Goal: Transaction & Acquisition: Book appointment/travel/reservation

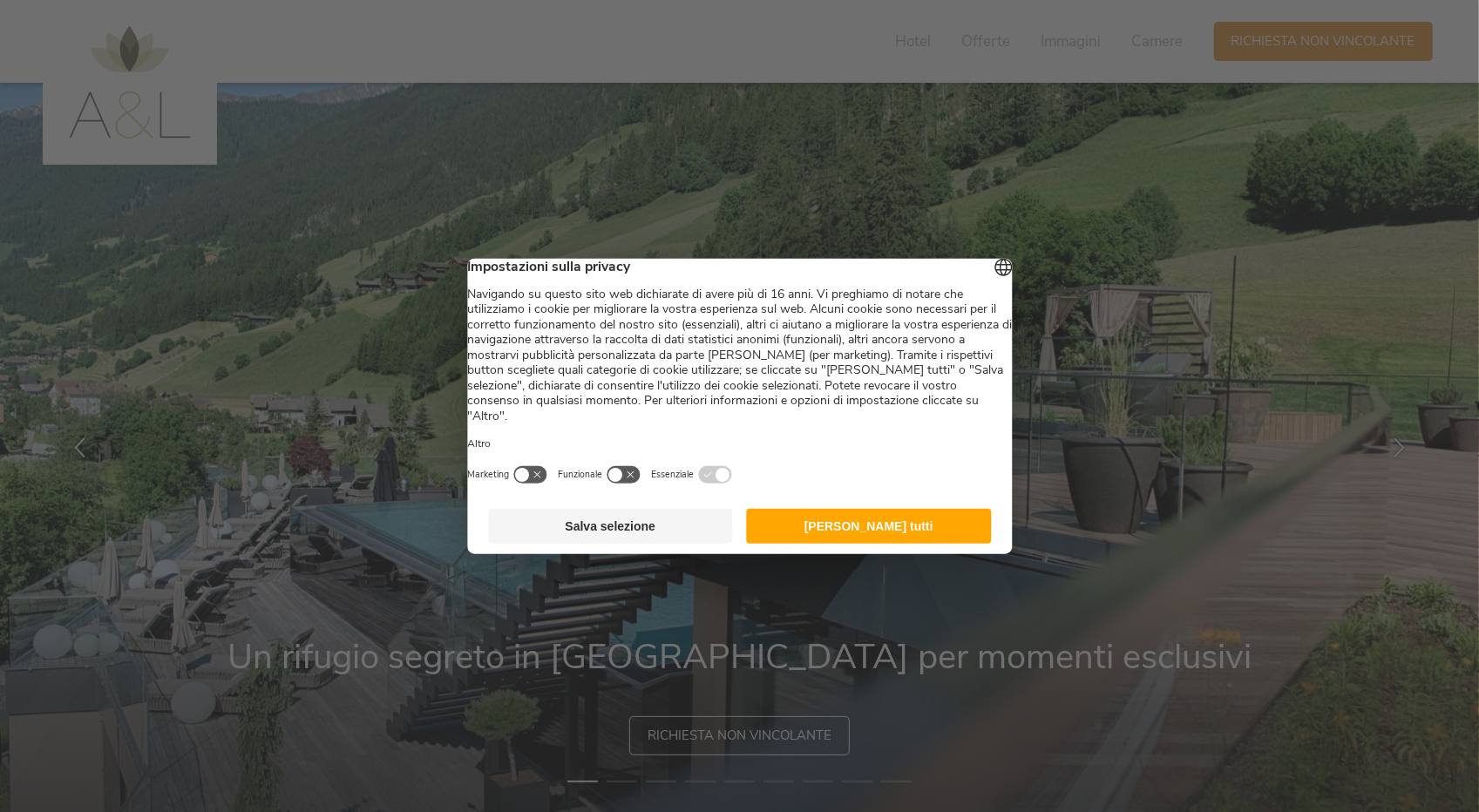
click at [915, 524] on button "[PERSON_NAME] tutti" at bounding box center [869, 525] width 245 height 35
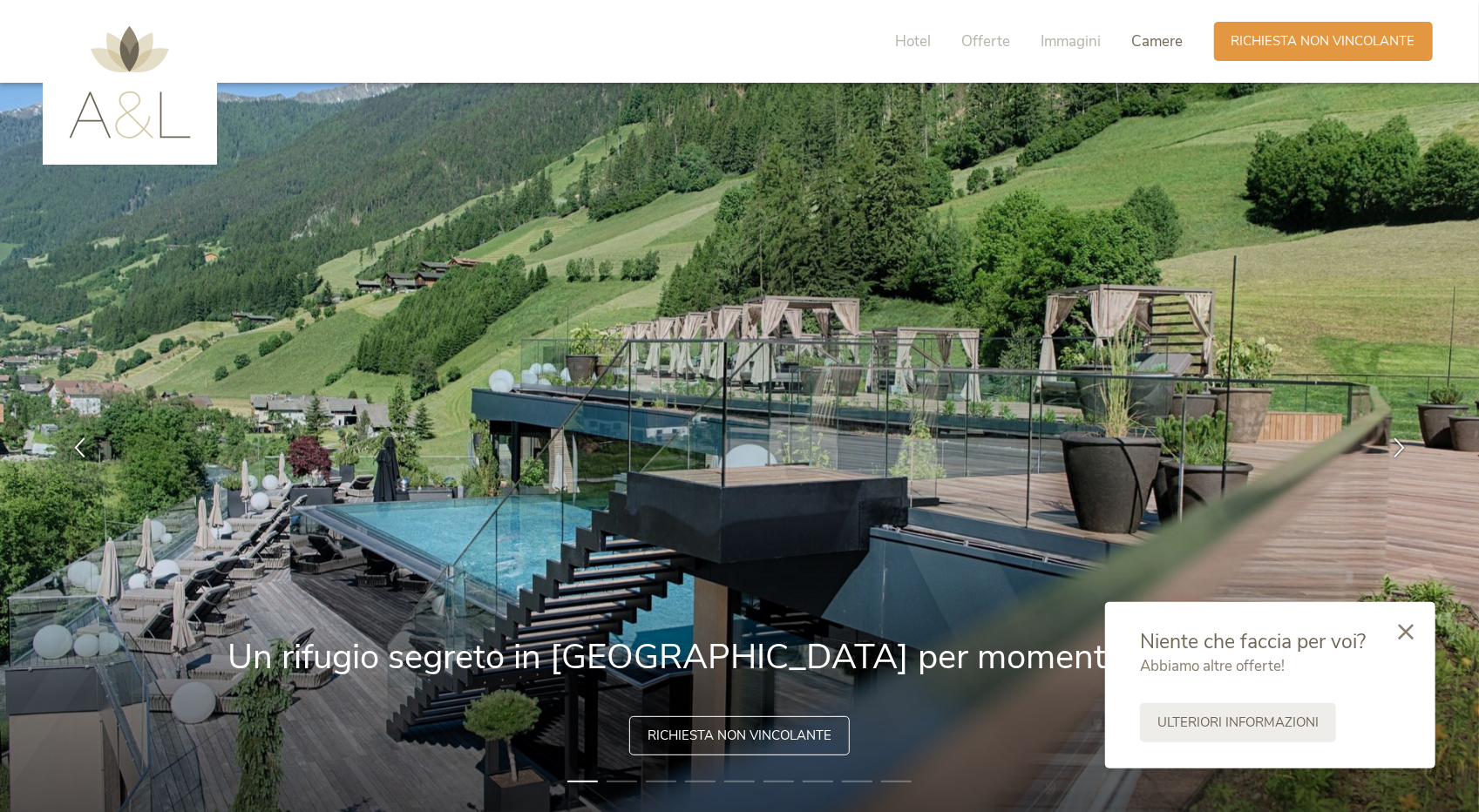
click at [1180, 37] on span "Camere" at bounding box center [1157, 41] width 51 height 20
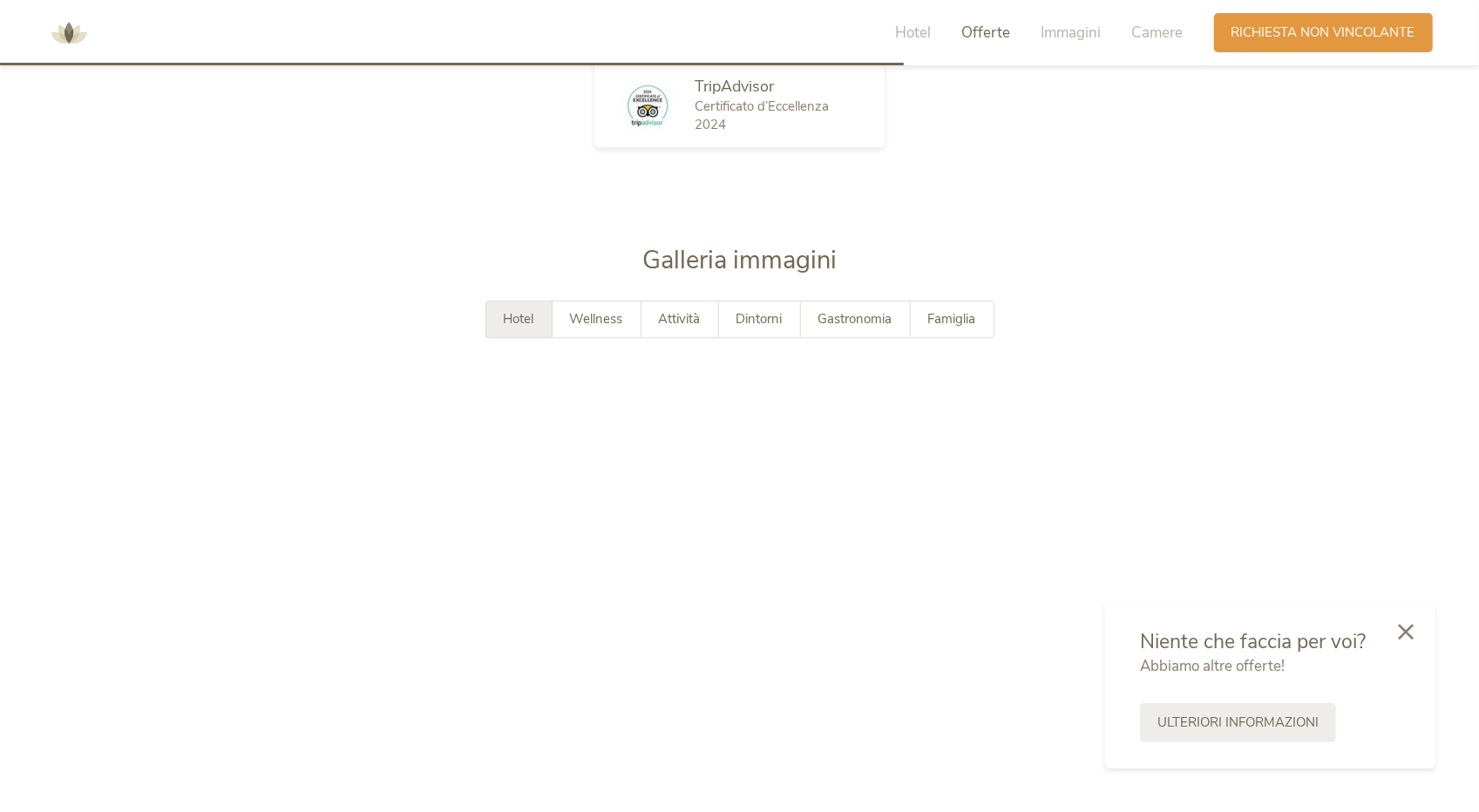
scroll to position [3024, 0]
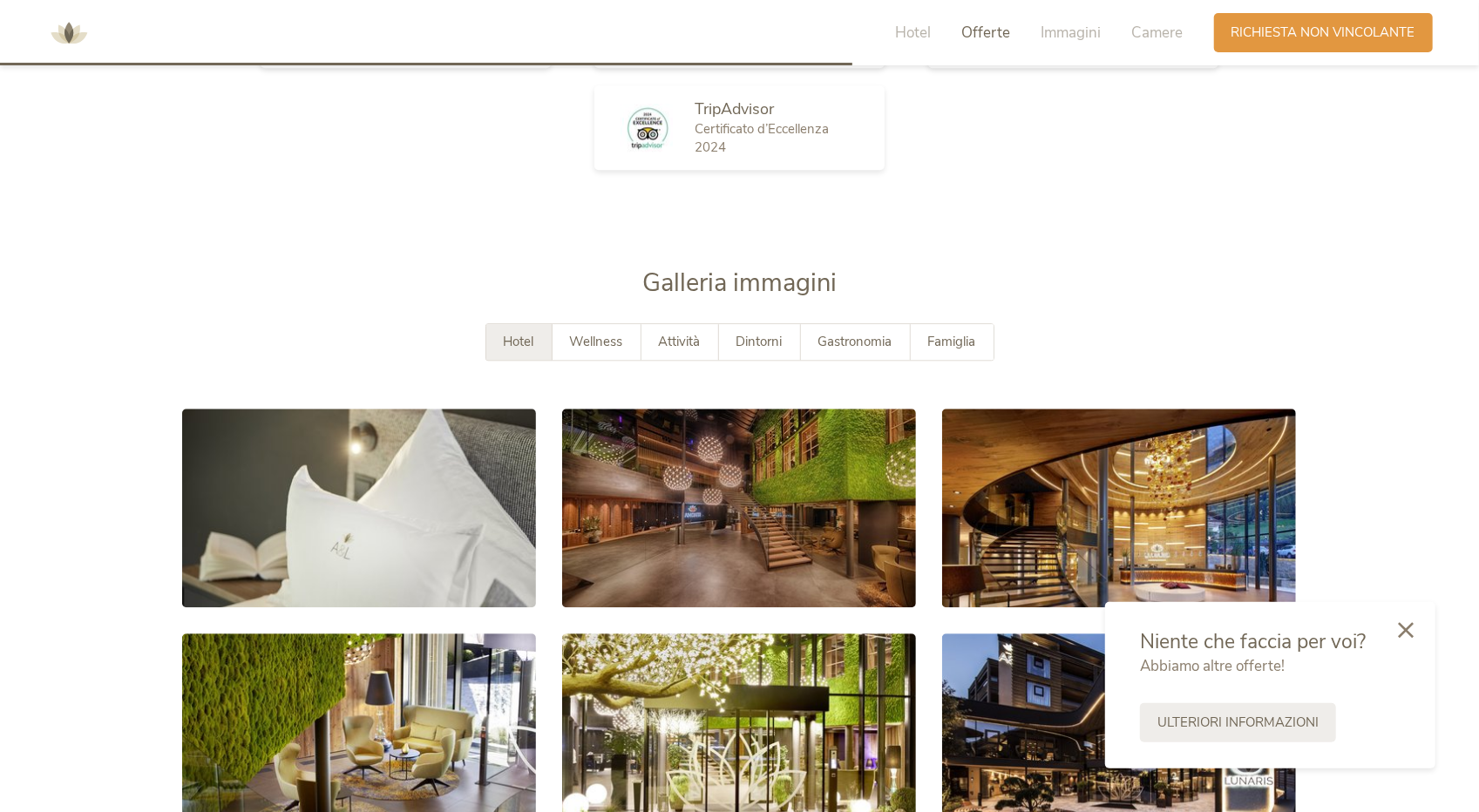
click at [1415, 624] on div at bounding box center [1405, 631] width 59 height 62
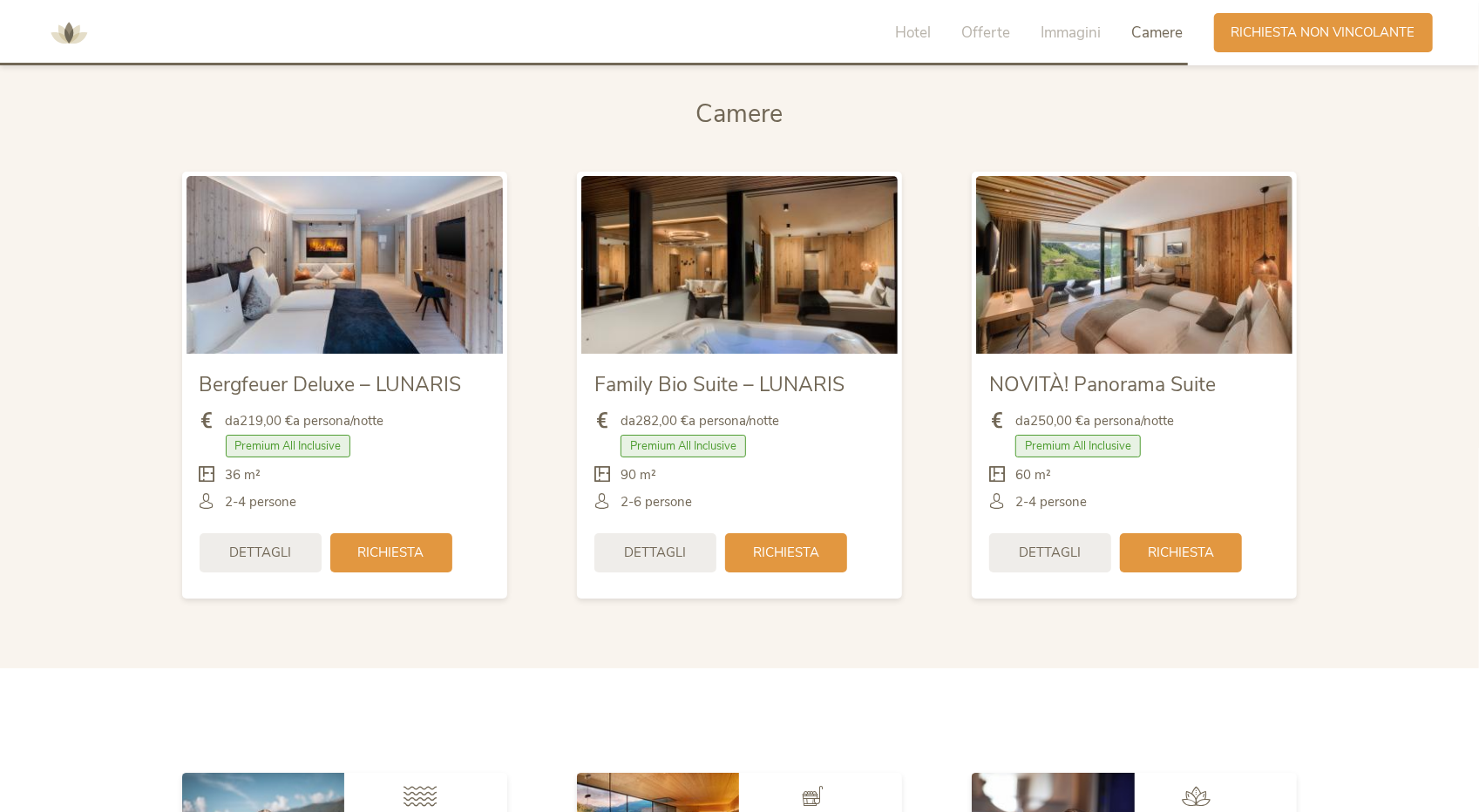
scroll to position [4111, 0]
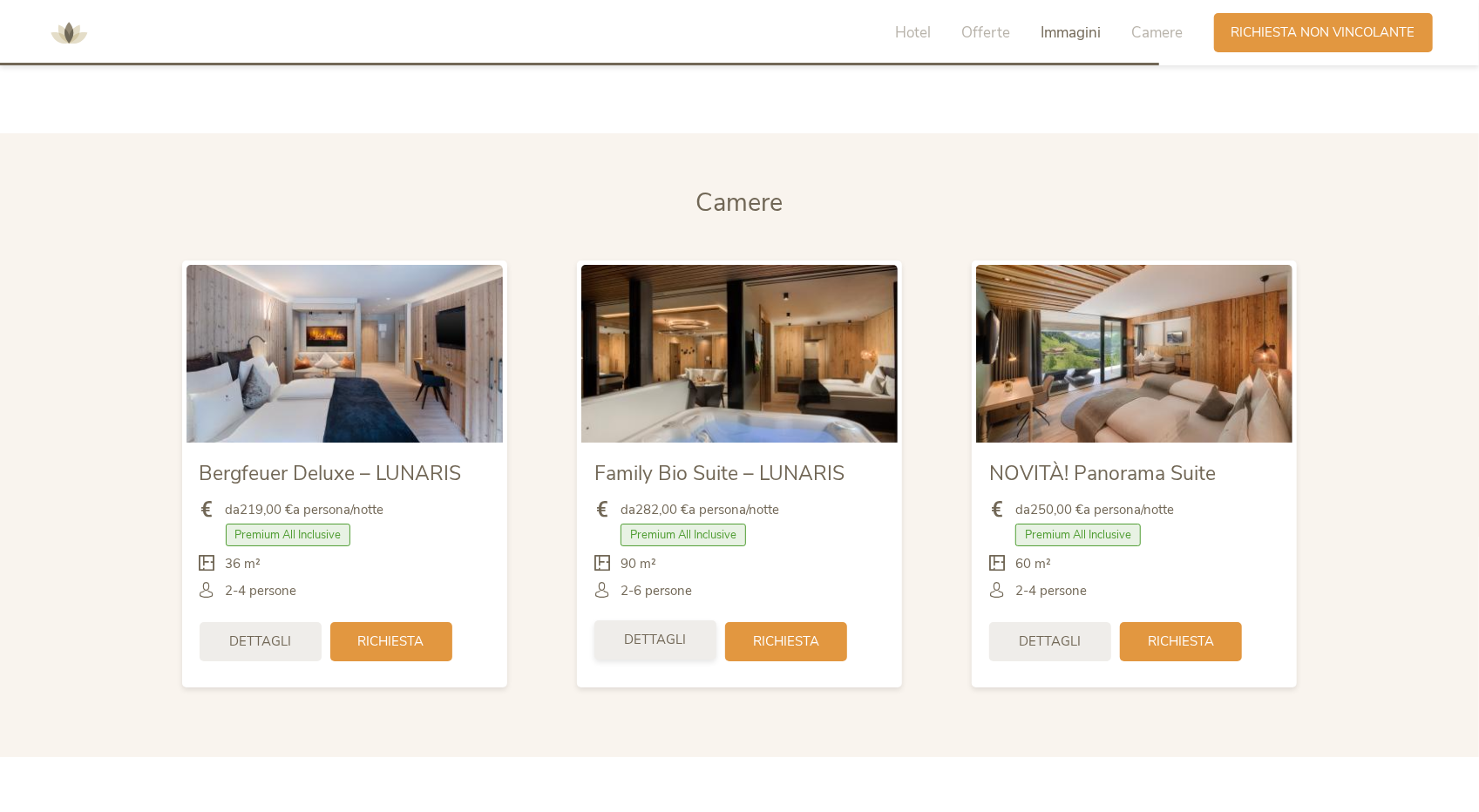
click at [634, 640] on span "Dettagli" at bounding box center [655, 640] width 62 height 19
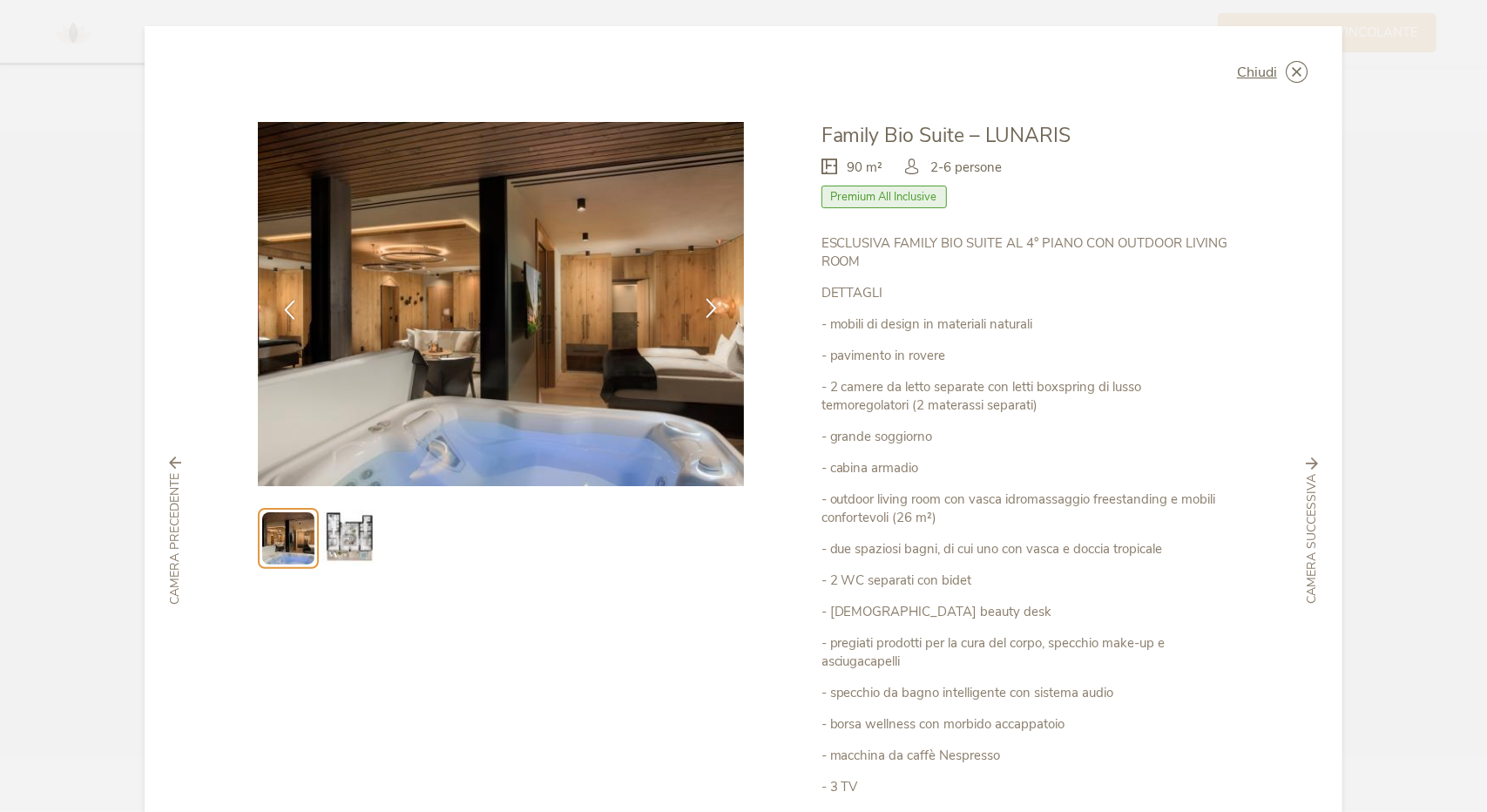
click at [703, 307] on icon at bounding box center [711, 307] width 20 height 20
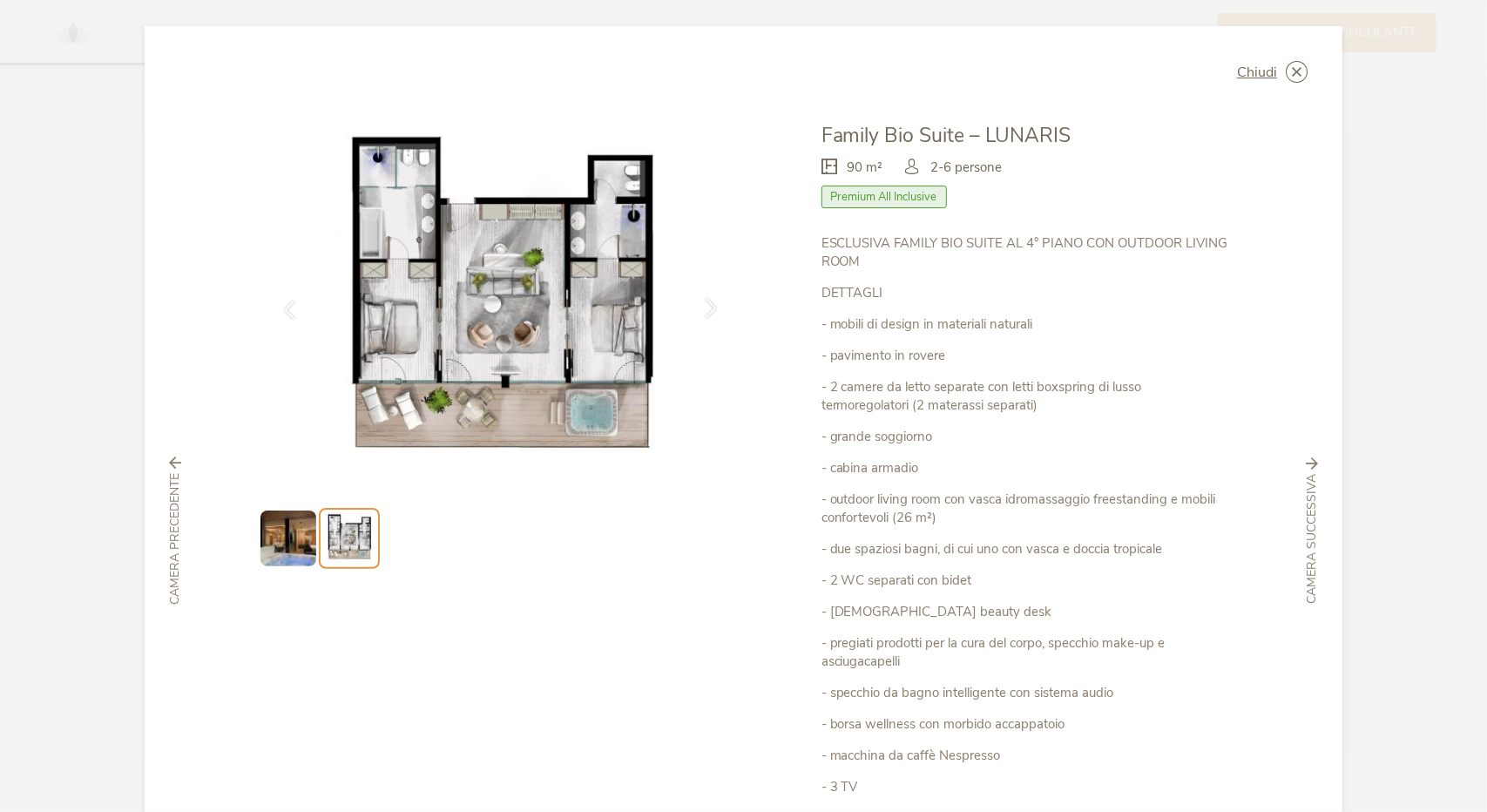
click at [703, 307] on icon at bounding box center [711, 307] width 20 height 20
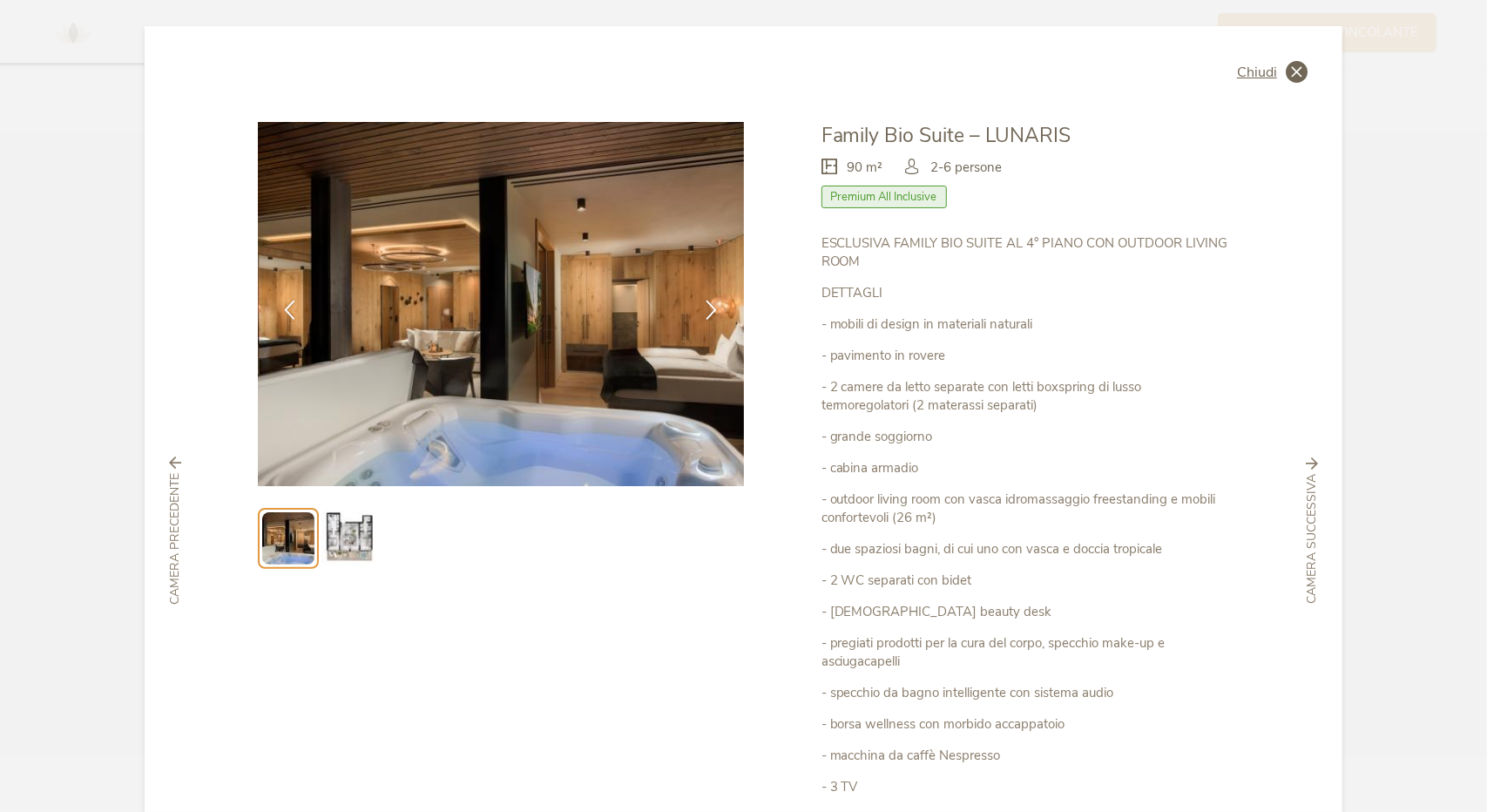
click at [1294, 71] on icon at bounding box center [1296, 71] width 21 height 21
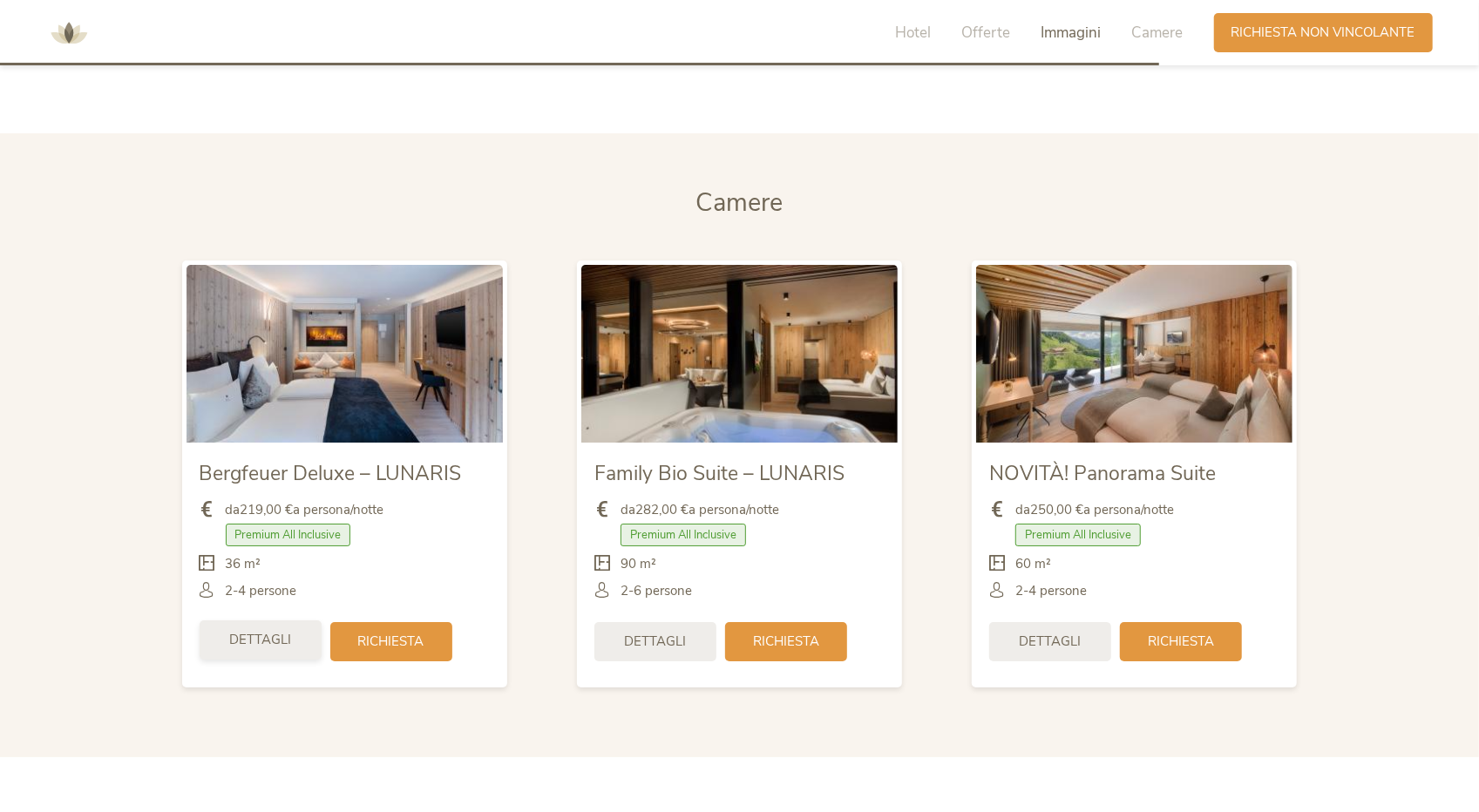
click at [258, 638] on span "Dettagli" at bounding box center [260, 640] width 62 height 19
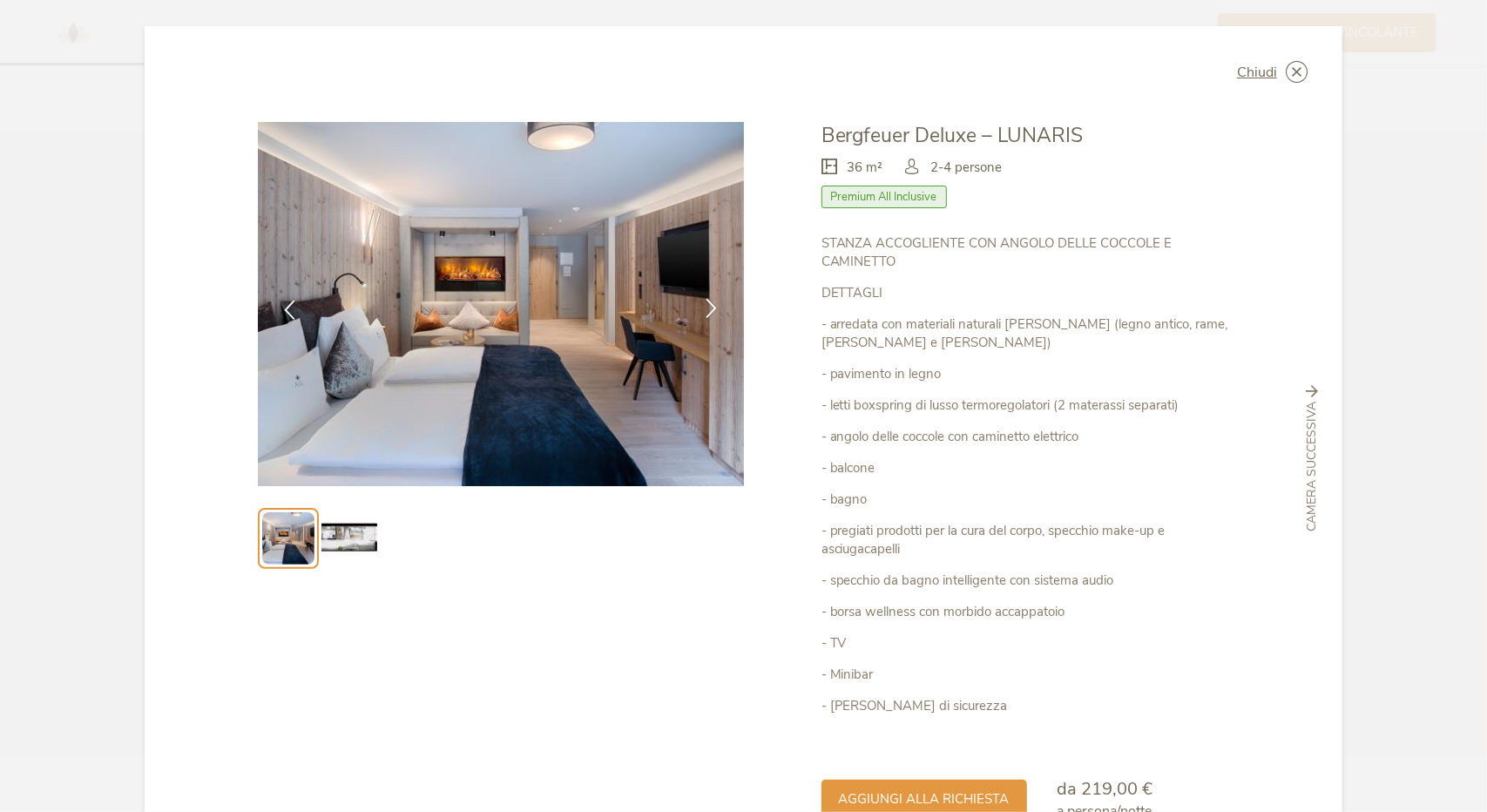
click at [706, 321] on div at bounding box center [712, 309] width 55 height 55
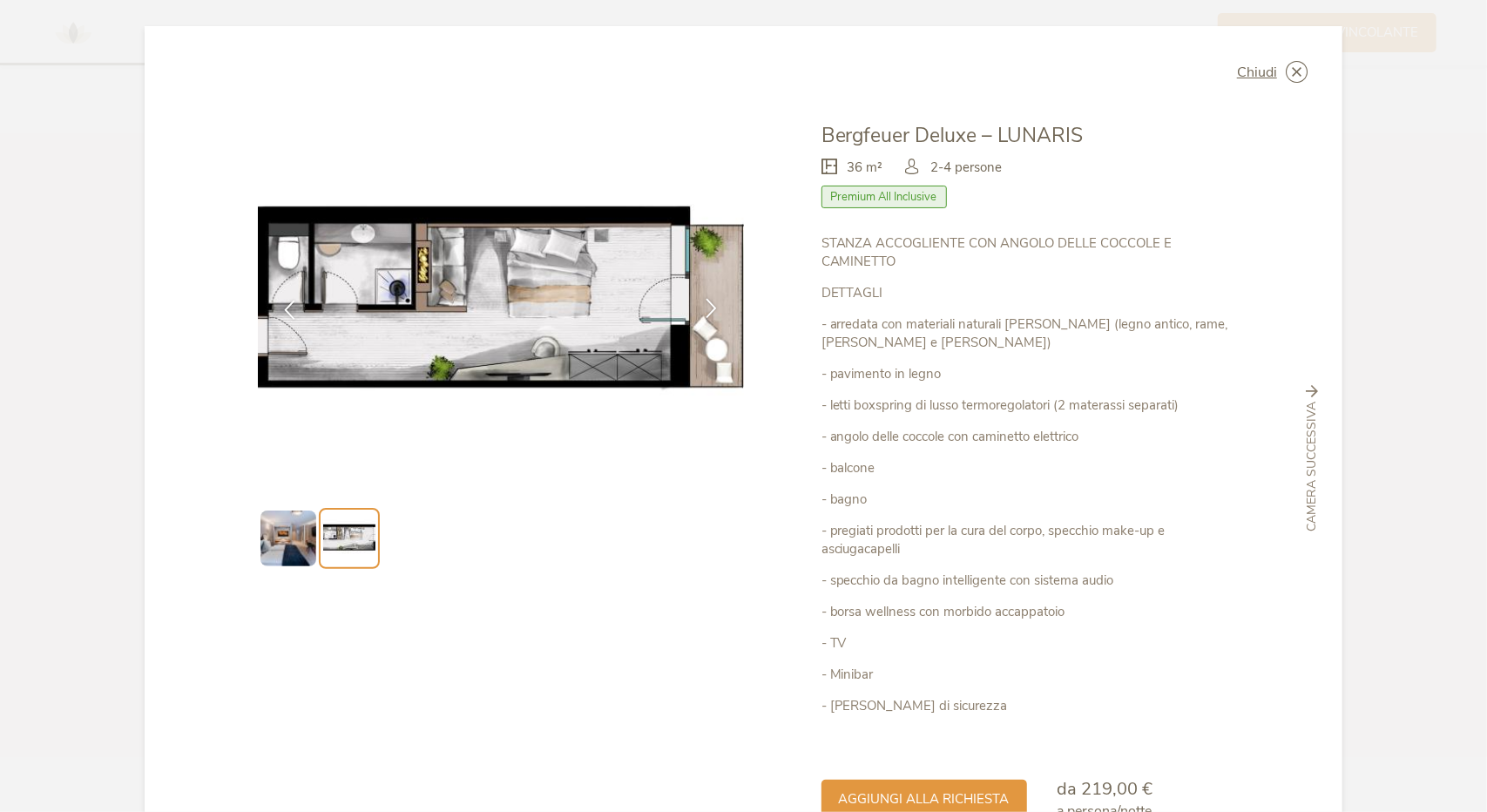
click at [706, 321] on div at bounding box center [712, 309] width 55 height 55
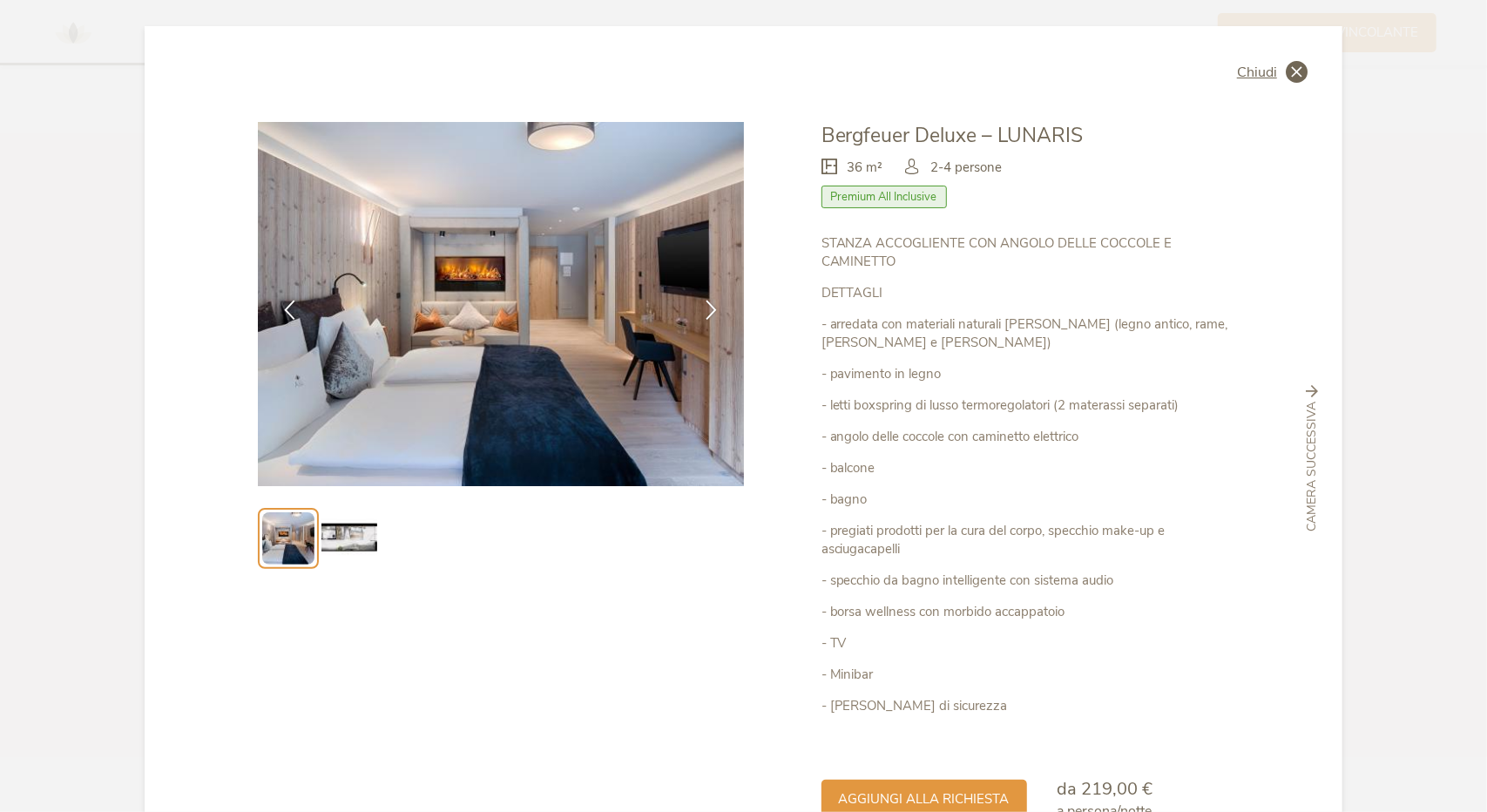
click at [1276, 64] on div "Chiudi" at bounding box center [1272, 71] width 71 height 21
